Goal: Find specific page/section: Find specific page/section

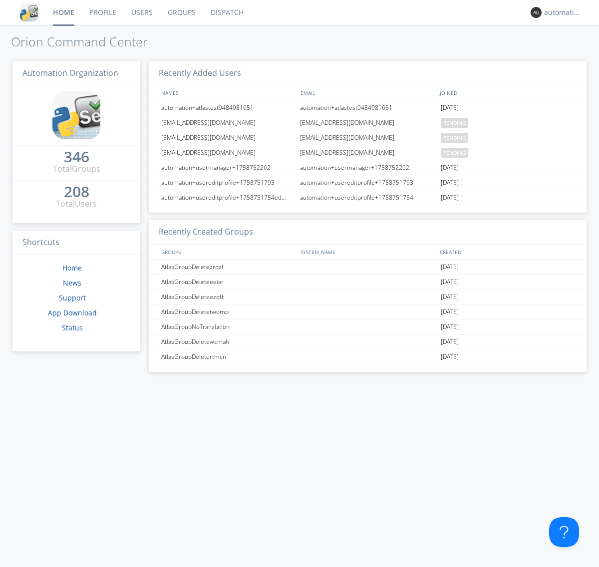
click at [226, 12] on link "Dispatch" at bounding box center [227, 12] width 48 height 25
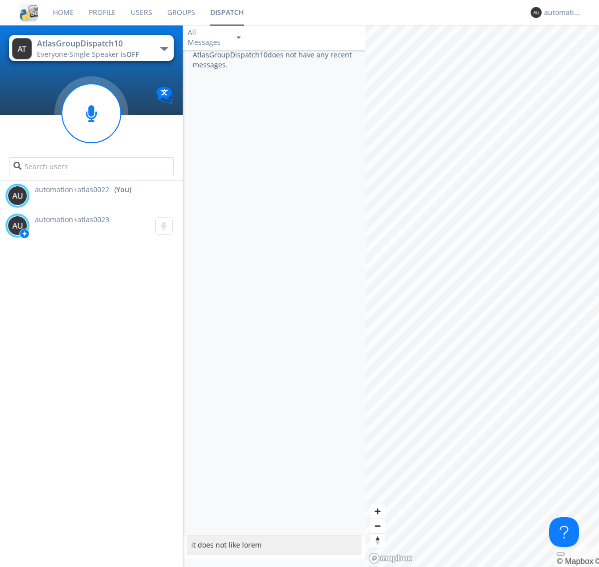
type textarea "it does not like lorem"
click at [560, 12] on div "automation+atlas0022" at bounding box center [562, 12] width 37 height 10
